Goal: Use online tool/utility: Utilize a website feature to perform a specific function

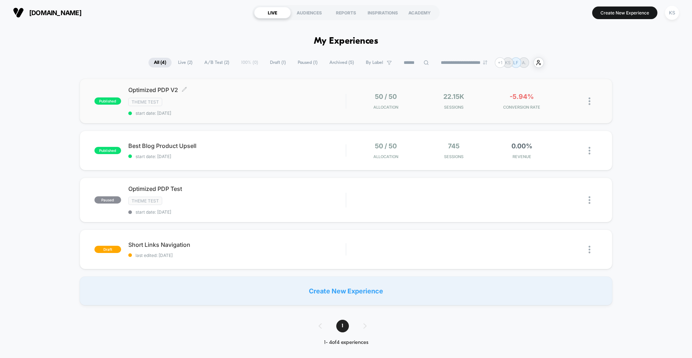
click at [277, 89] on span "Optimized PDP V2 Click to edit experience details" at bounding box center [236, 89] width 217 height 7
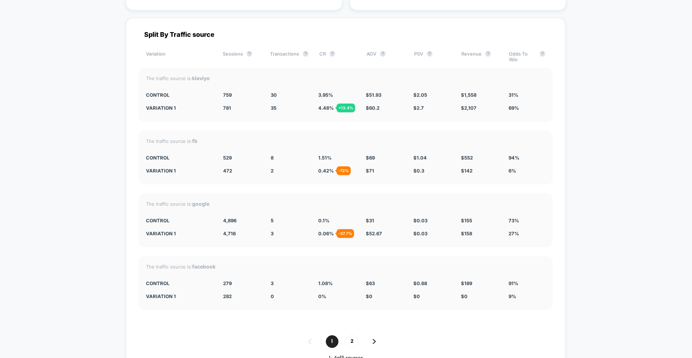
scroll to position [2764, 0]
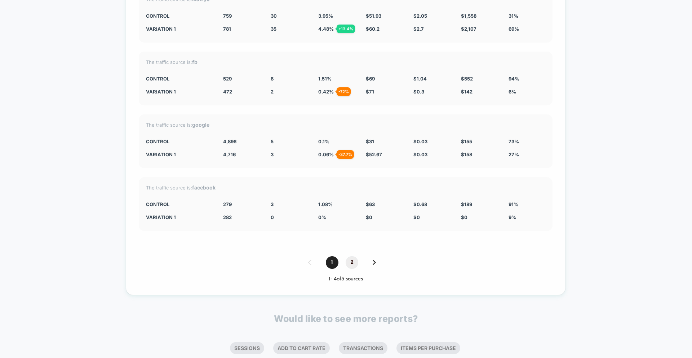
click at [351, 264] on span "2" at bounding box center [352, 262] width 13 height 13
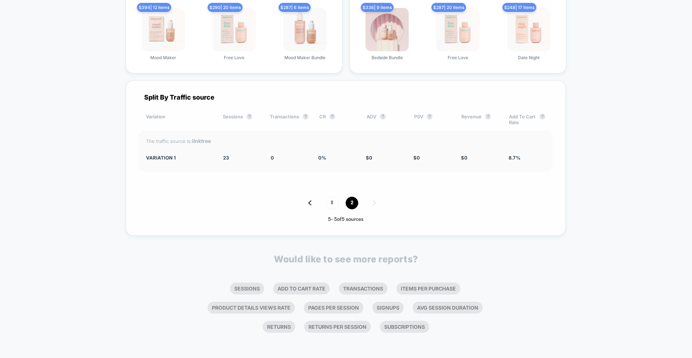
scroll to position [2623, 0]
click at [336, 204] on span "1" at bounding box center [332, 202] width 13 height 13
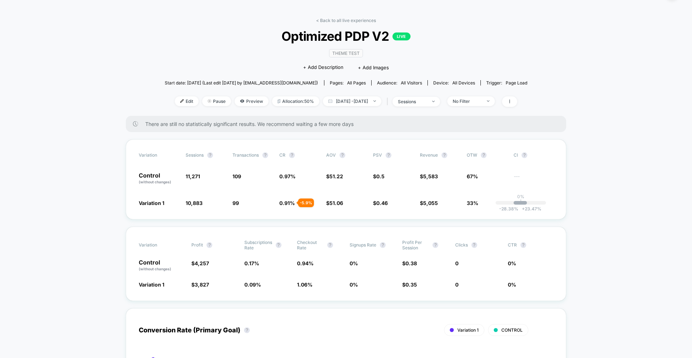
scroll to position [0, 0]
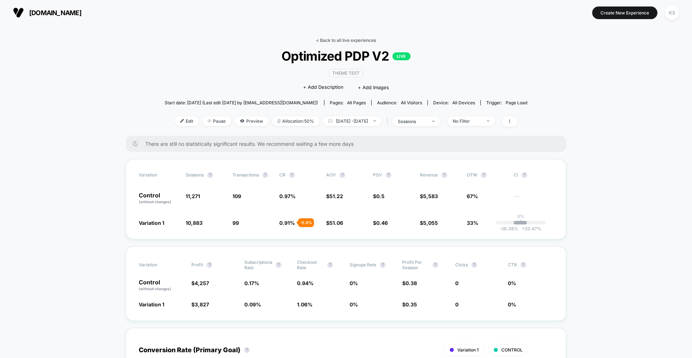
click at [341, 43] on link "< Back to all live experiences" at bounding box center [346, 39] width 60 height 5
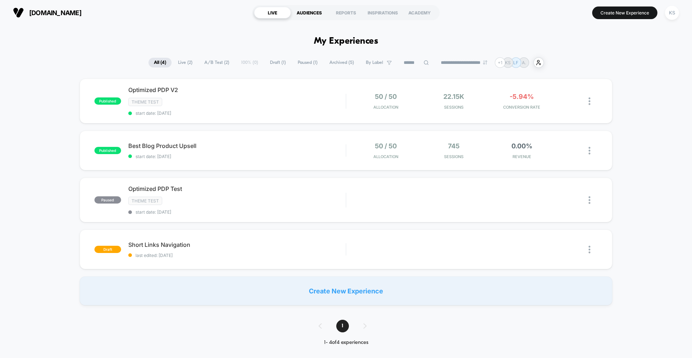
click at [314, 10] on div "AUDIENCES" at bounding box center [309, 13] width 37 height 12
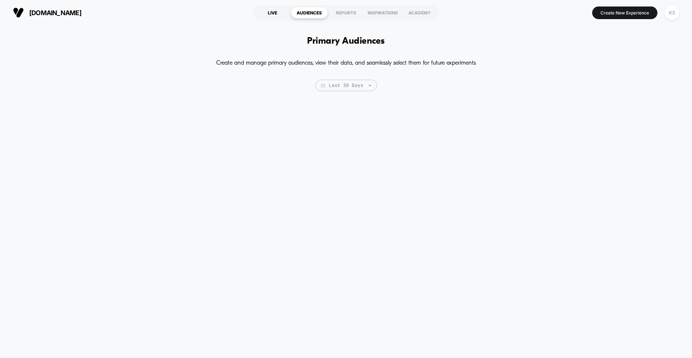
click at [277, 12] on div "LIVE" at bounding box center [272, 13] width 37 height 12
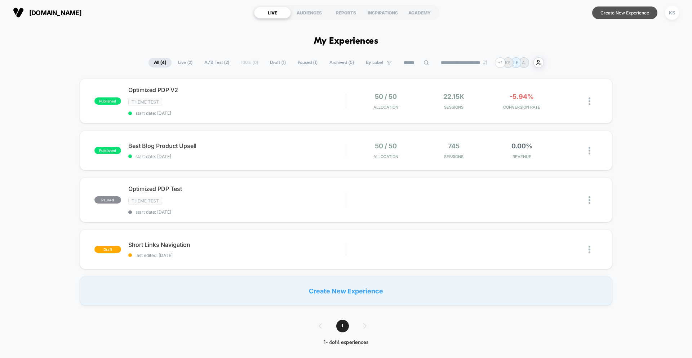
click at [604, 14] on button "Create New Experience" at bounding box center [624, 12] width 65 height 13
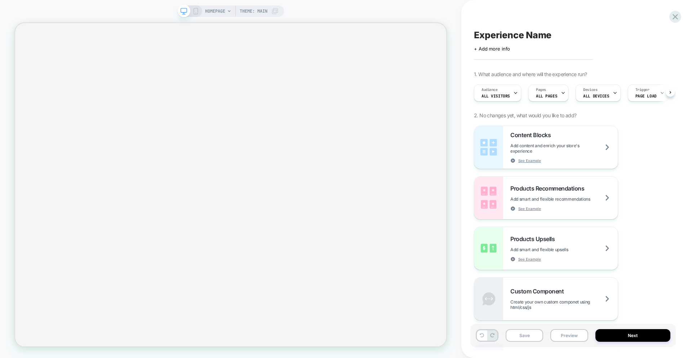
scroll to position [0, 0]
click at [219, 8] on span "HOMEPAGE" at bounding box center [215, 11] width 20 height 12
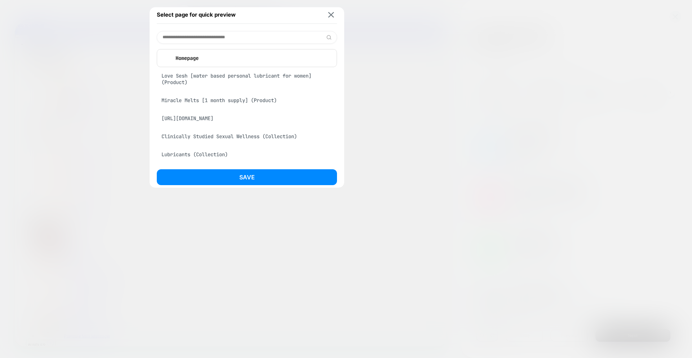
scroll to position [0, 0]
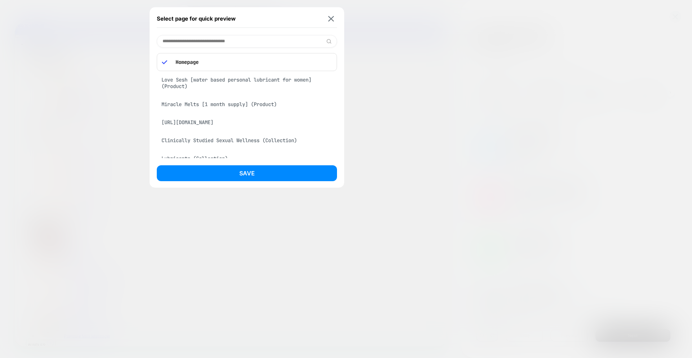
click at [226, 84] on div "Love Sesh [water based personal lubricant for women] (Product)" at bounding box center [247, 83] width 180 height 20
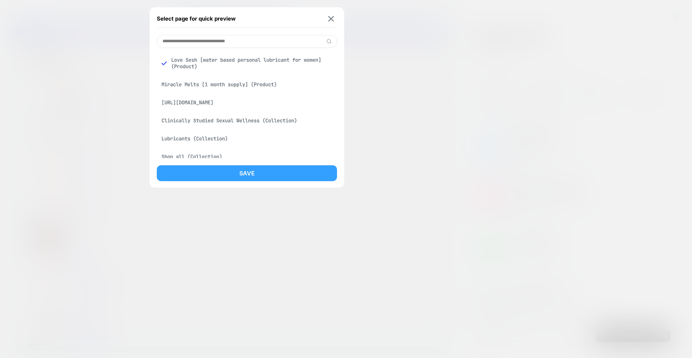
click at [238, 169] on button "Save" at bounding box center [247, 173] width 180 height 16
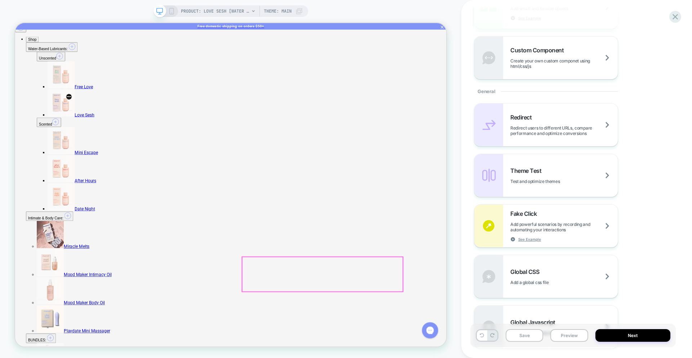
drag, startPoint x: 552, startPoint y: 68, endPoint x: 442, endPoint y: 261, distance: 221.6
click at [539, 66] on span "Create your own custom componet using html/css/js" at bounding box center [563, 63] width 107 height 11
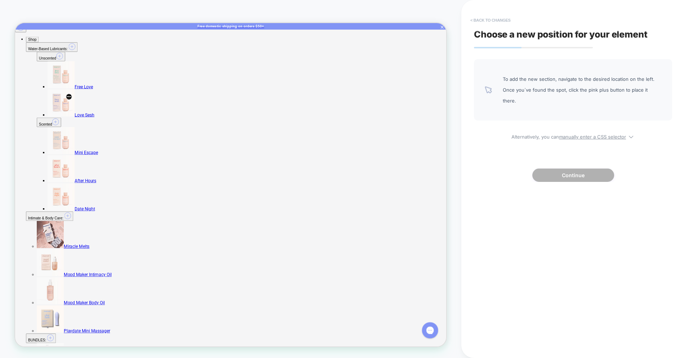
click at [492, 19] on button "< Back to changes" at bounding box center [491, 20] width 48 height 12
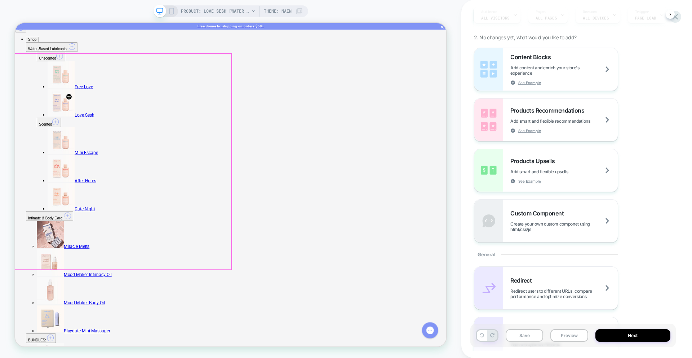
scroll to position [8, 0]
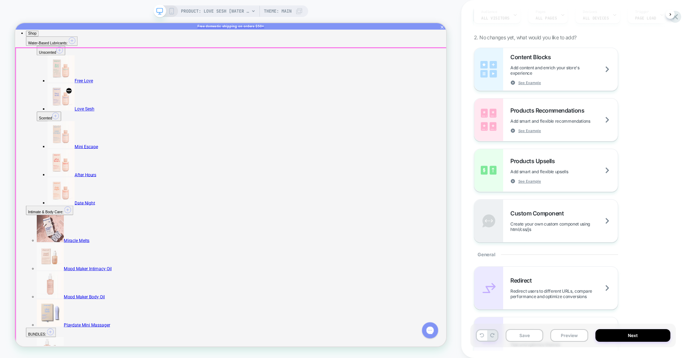
drag, startPoint x: 522, startPoint y: 244, endPoint x: 266, endPoint y: 341, distance: 273.6
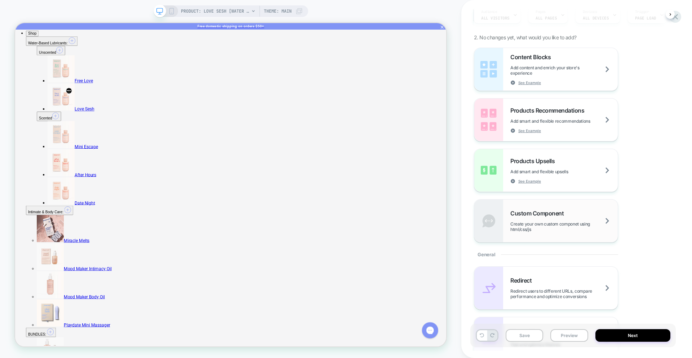
click at [556, 216] on span "Custom Component" at bounding box center [538, 212] width 57 height 7
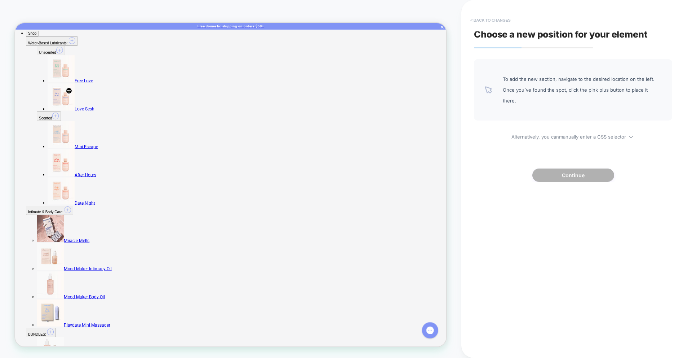
click at [502, 22] on button "< Back to changes" at bounding box center [491, 20] width 48 height 12
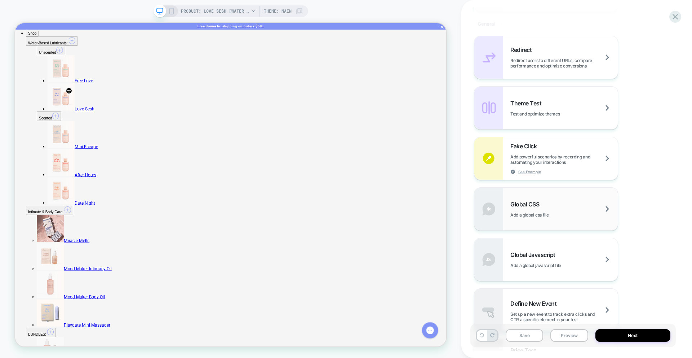
scroll to position [446, 0]
